Goal: Find specific page/section: Find specific page/section

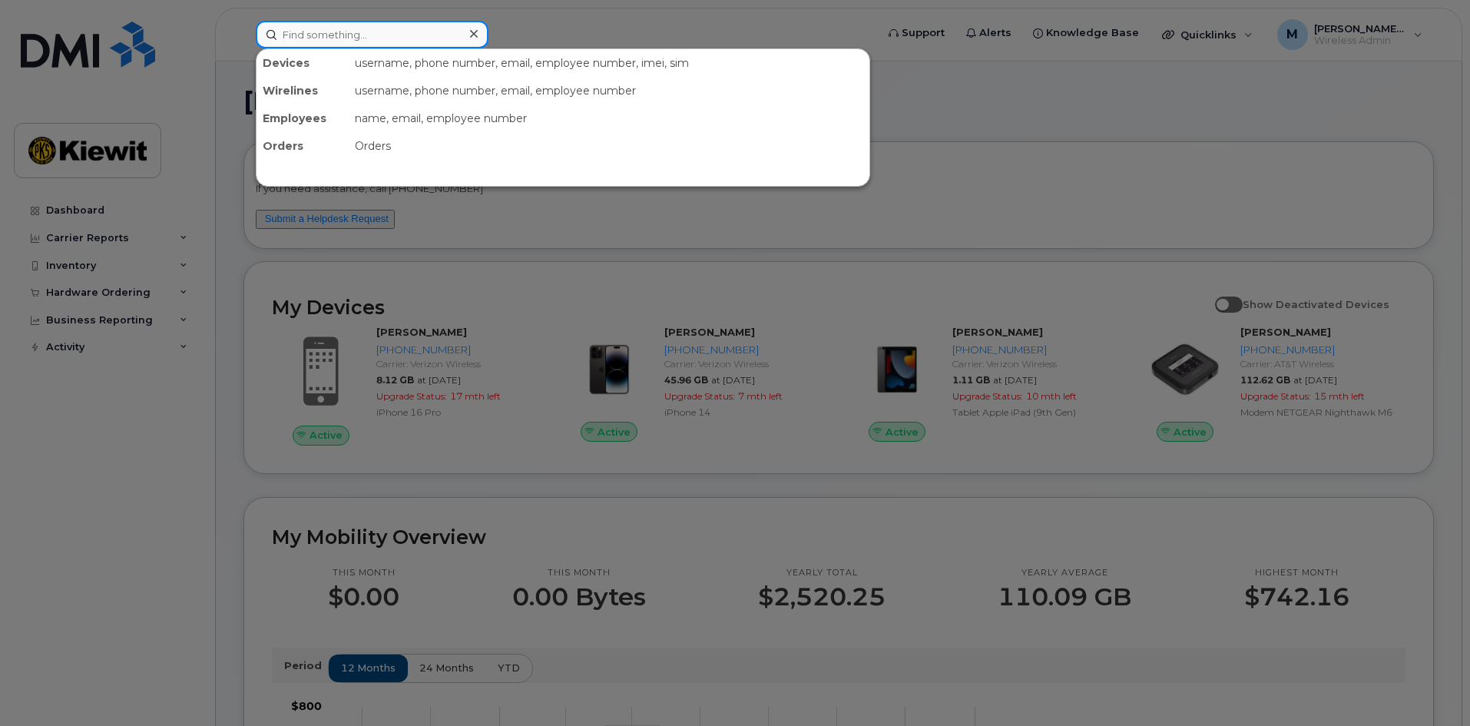
click at [309, 38] on input at bounding box center [372, 35] width 233 height 28
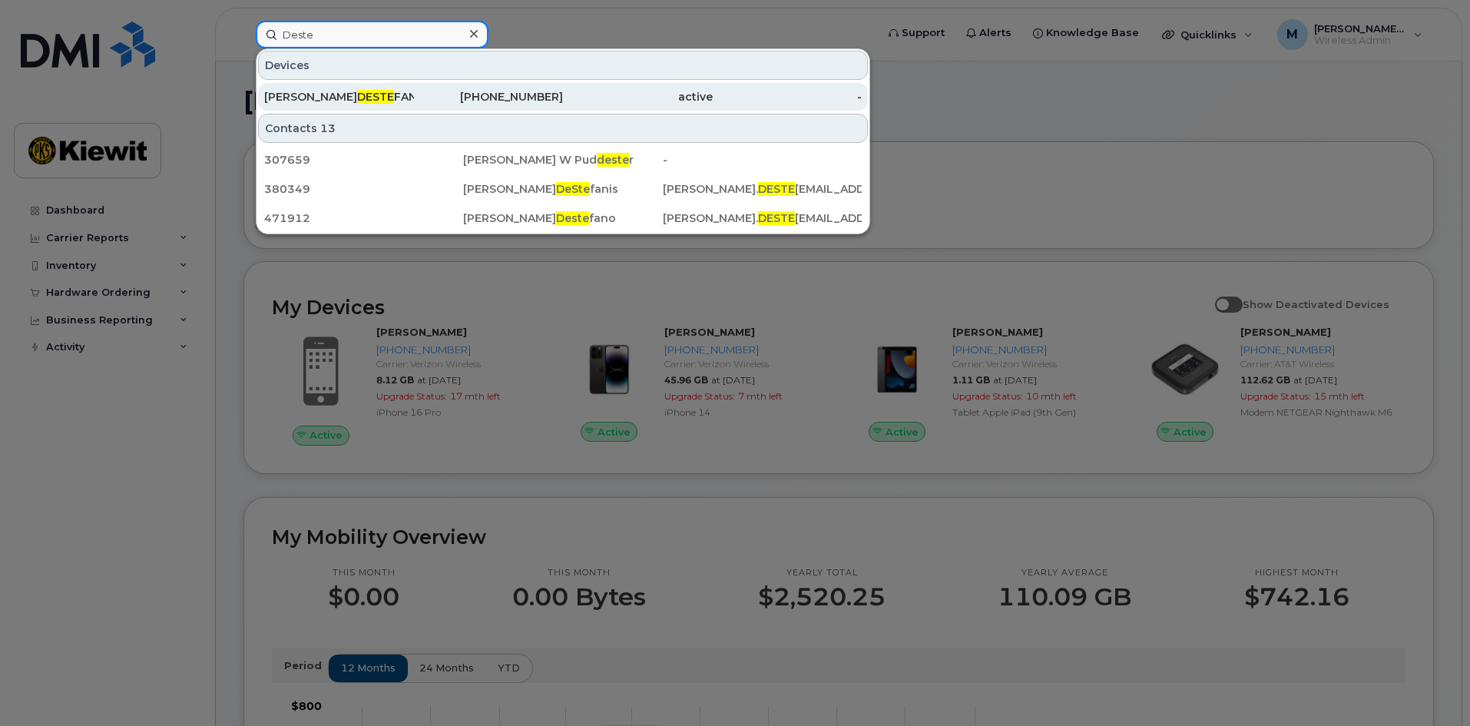
type input "Deste"
click at [499, 91] on div "[PHONE_NUMBER]" at bounding box center [489, 96] width 150 height 15
